Goal: Find specific page/section: Find specific page/section

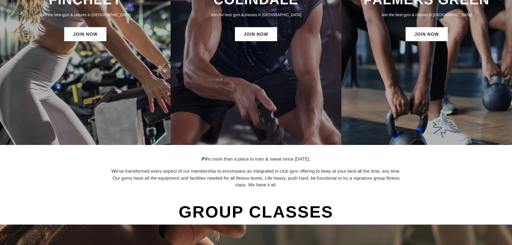
drag, startPoint x: 348, startPoint y: 78, endPoint x: 373, endPoint y: 59, distance: 31.5
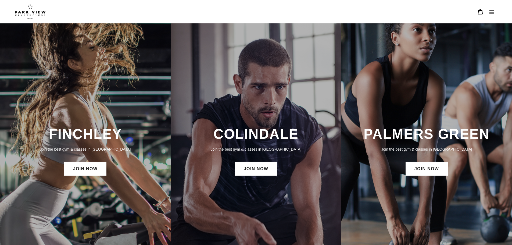
click at [490, 15] on button "Menu" at bounding box center [491, 12] width 11 height 12
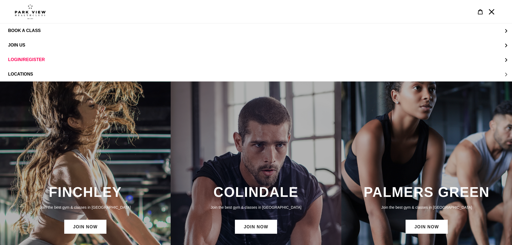
click at [26, 72] on span "LOCATIONS" at bounding box center [20, 74] width 25 height 5
click at [45, 45] on link "Colindale" at bounding box center [256, 45] width 512 height 15
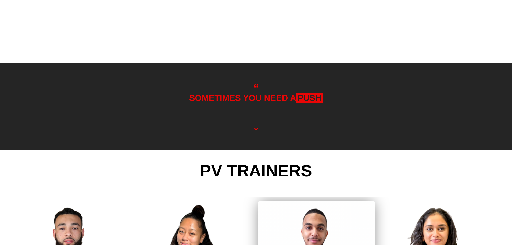
scroll to position [1047, 0]
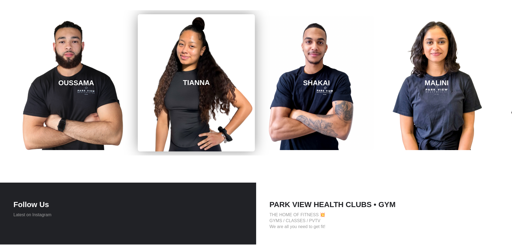
drag, startPoint x: 363, startPoint y: 72, endPoint x: 176, endPoint y: 93, distance: 188.6
click at [176, 93] on div "[PERSON_NAME] [GEOGRAPHIC_DATA] [GEOGRAPHIC_DATA] [GEOGRAPHIC_DATA] [GEOGRAPHIC…" at bounding box center [196, 82] width 2281 height 145
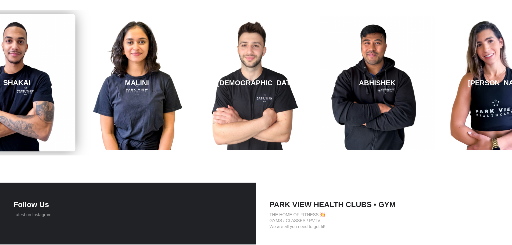
drag, startPoint x: 303, startPoint y: 93, endPoint x: 5, endPoint y: 115, distance: 299.4
click at [5, 115] on link "SHAKAI" at bounding box center [16, 82] width 117 height 137
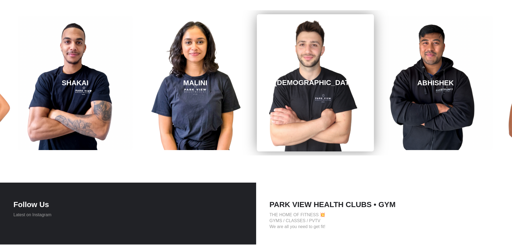
drag, startPoint x: 401, startPoint y: 57, endPoint x: 367, endPoint y: 35, distance: 40.6
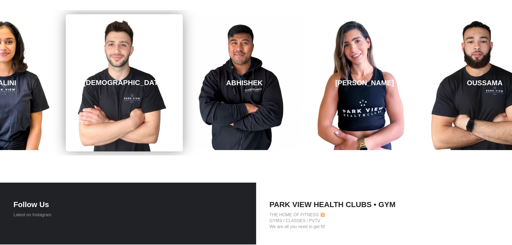
drag, startPoint x: 376, startPoint y: 86, endPoint x: 70, endPoint y: 110, distance: 306.3
click at [73, 107] on div "SHAYAN" at bounding box center [124, 82] width 120 height 145
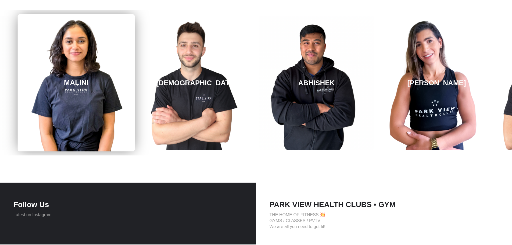
drag, startPoint x: 401, startPoint y: 66, endPoint x: 85, endPoint y: 108, distance: 319.7
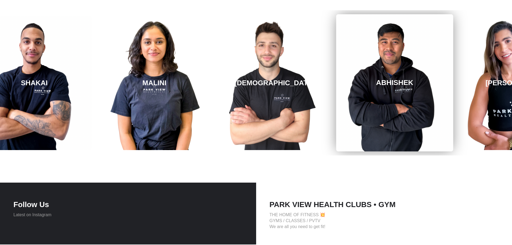
drag, startPoint x: 283, startPoint y: 65, endPoint x: 400, endPoint y: 5, distance: 130.7
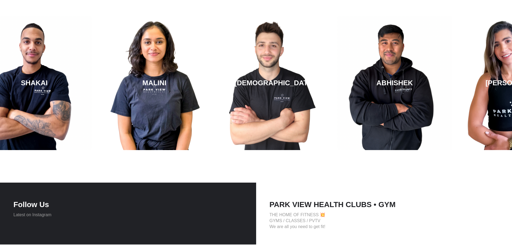
click at [367, 34] on link "ABHISHEK" at bounding box center [394, 83] width 115 height 134
